Goal: Task Accomplishment & Management: Use online tool/utility

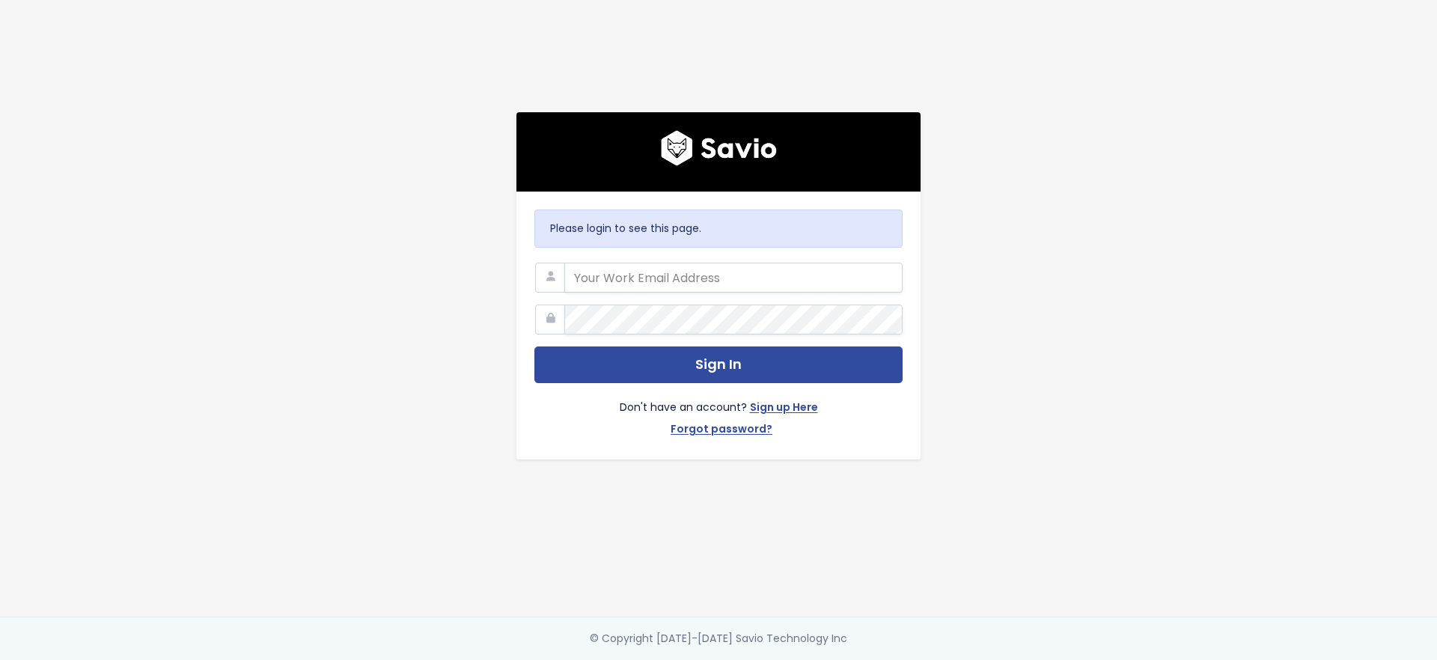
type input "[PERSON_NAME][EMAIL_ADDRESS][DOMAIN_NAME]"
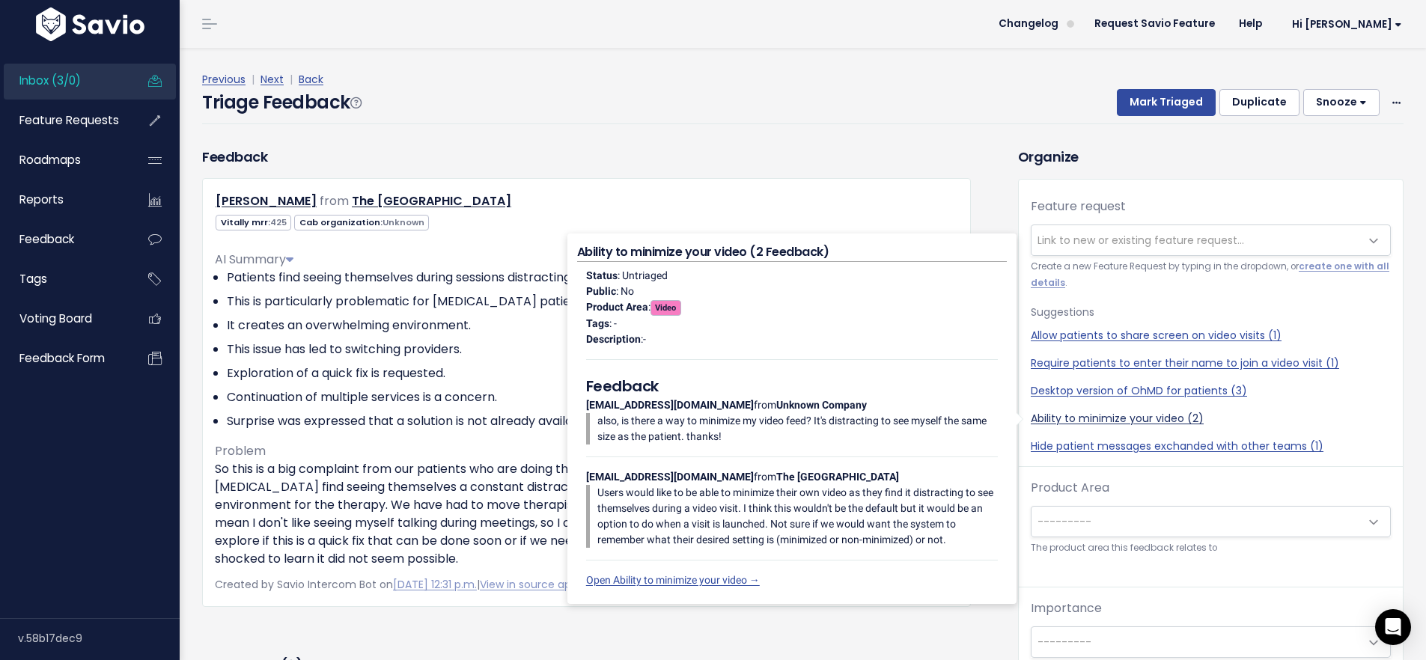
click at [1066, 419] on link "Ability to minimize your video (2)" at bounding box center [1210, 419] width 360 height 16
select select "47961"
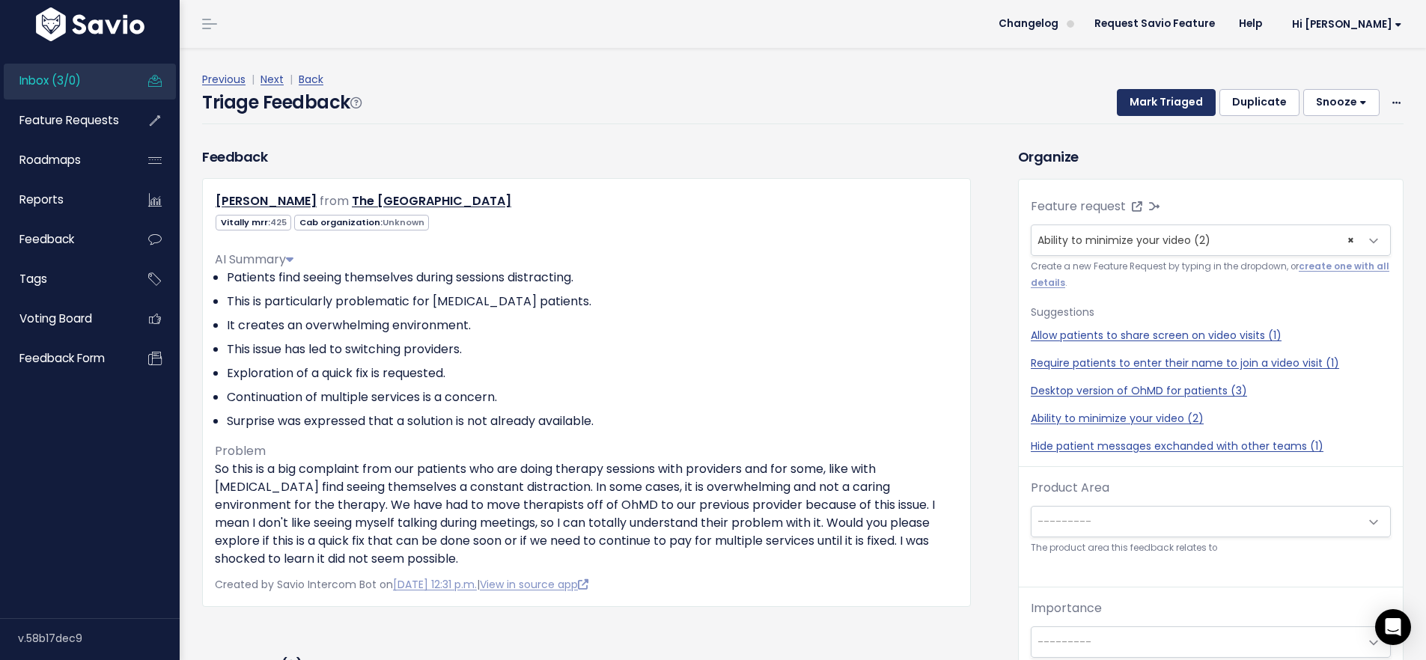
click at [1158, 102] on button "Mark Triaged" at bounding box center [1166, 102] width 99 height 27
